Goal: Find specific page/section: Find specific page/section

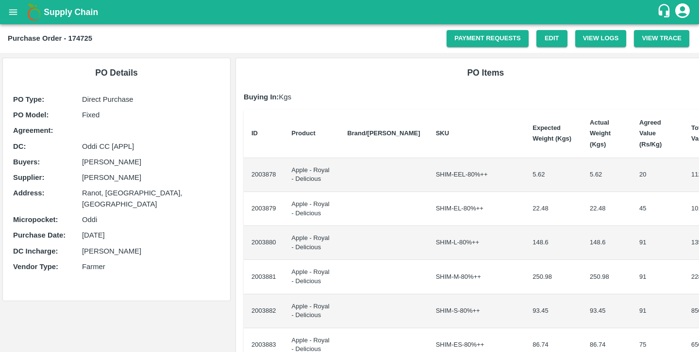
click at [112, 184] on div "PO Type : Direct Purchase PO Model : Fixed Agreement: [GEOGRAPHIC_DATA] : Oddi …" at bounding box center [117, 186] width 212 height 188
click at [109, 214] on p "Oddi" at bounding box center [151, 219] width 138 height 11
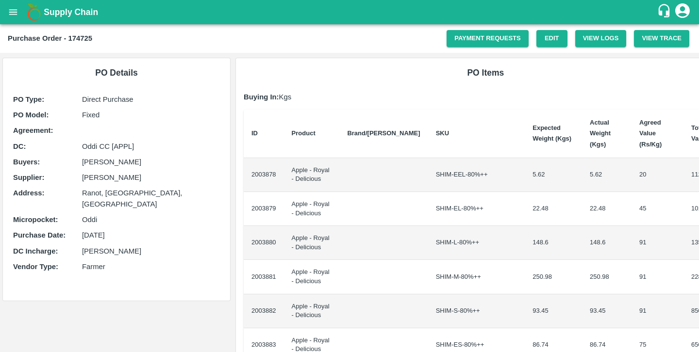
click at [109, 214] on p "Oddi" at bounding box center [151, 219] width 138 height 11
click at [103, 176] on p "[PERSON_NAME]" at bounding box center [151, 177] width 138 height 11
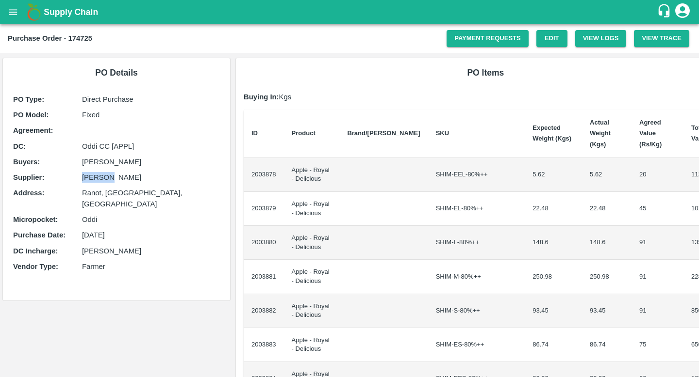
click at [147, 176] on p "[PERSON_NAME]" at bounding box center [151, 177] width 138 height 11
copy p "[PERSON_NAME]"
click at [464, 42] on link "Payment Requests" at bounding box center [487, 38] width 82 height 17
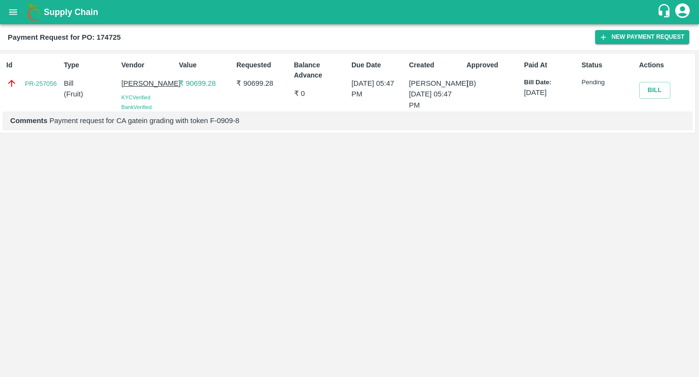
click at [136, 88] on p "[PERSON_NAME]" at bounding box center [148, 83] width 54 height 11
